Goal: Find specific page/section: Find specific page/section

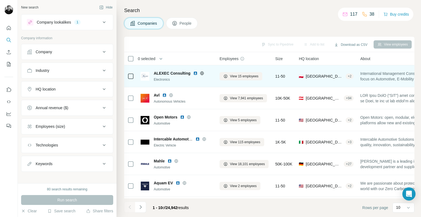
click at [194, 72] on img at bounding box center [195, 73] width 4 height 4
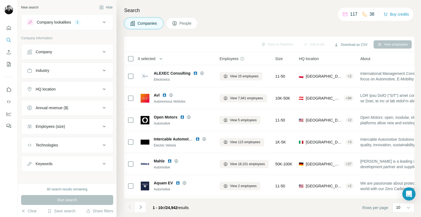
click at [101, 23] on icon at bounding box center [104, 22] width 7 height 7
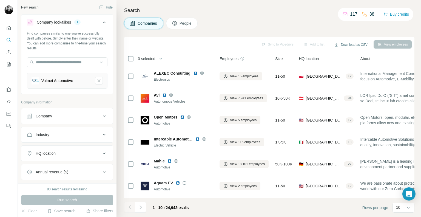
click at [101, 22] on icon at bounding box center [104, 22] width 7 height 7
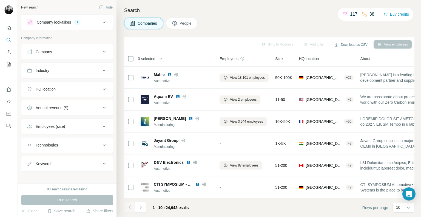
scroll to position [89, 0]
